Goal: Task Accomplishment & Management: Manage account settings

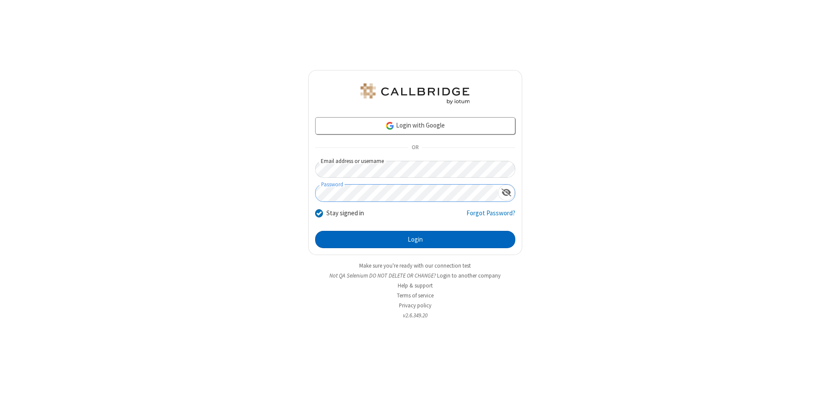
click at [415, 240] on button "Login" at bounding box center [415, 239] width 200 height 17
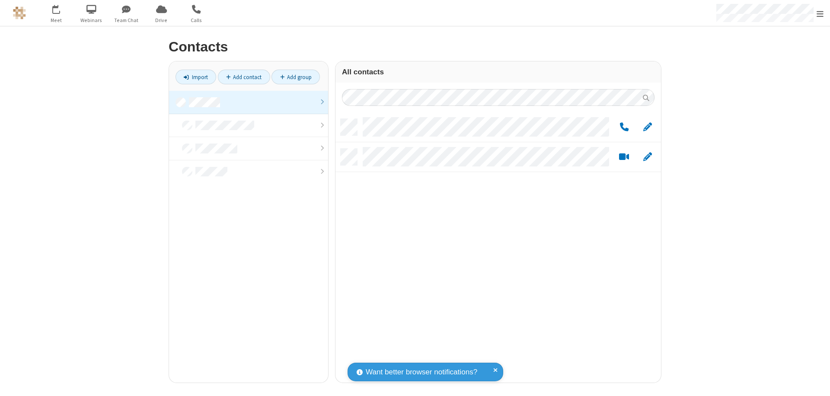
click at [249, 102] on link at bounding box center [248, 102] width 159 height 23
click at [648, 127] on span "Edit" at bounding box center [647, 127] width 9 height 11
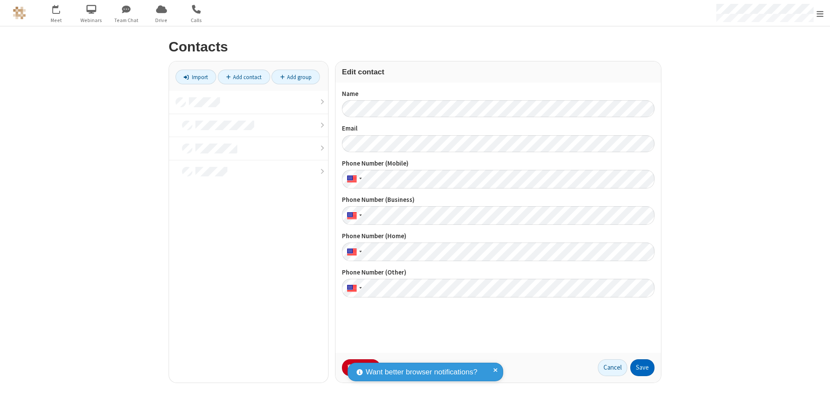
click at [643, 368] on button "Save" at bounding box center [643, 367] width 24 height 17
